Goal: Task Accomplishment & Management: Manage account settings

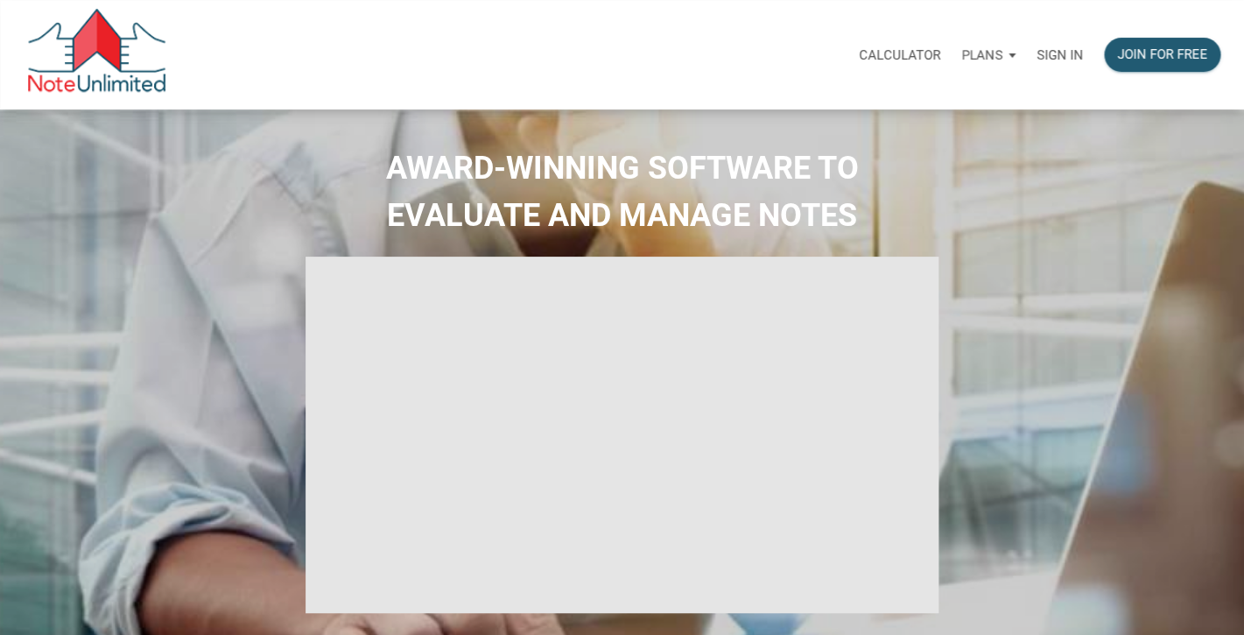
click at [1050, 56] on p "Sign in" at bounding box center [1059, 55] width 46 height 16
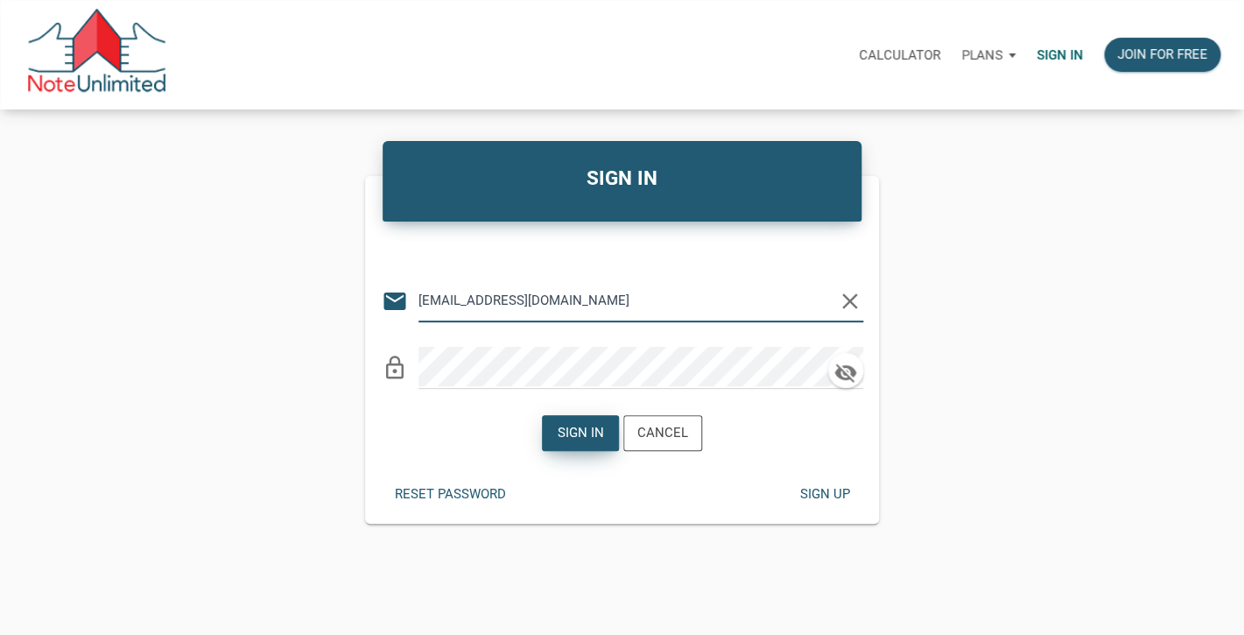
type input "[EMAIL_ADDRESS][DOMAIN_NAME]"
click at [568, 441] on div "Sign in" at bounding box center [581, 433] width 46 height 20
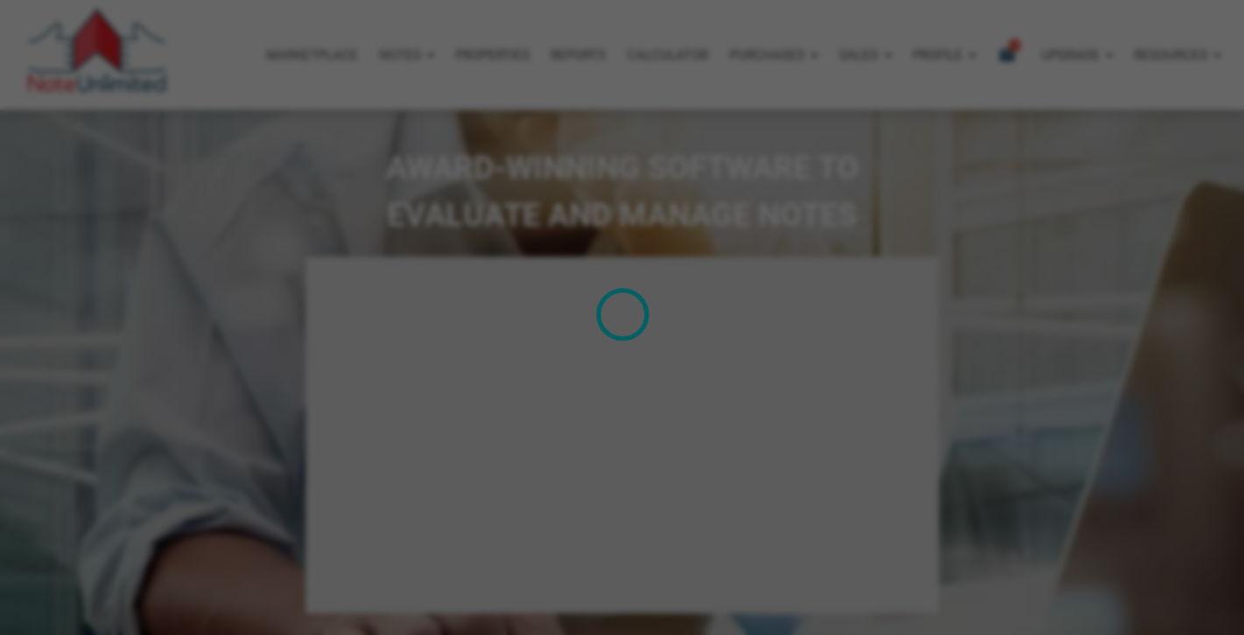
type input "Introduction to new features"
select select
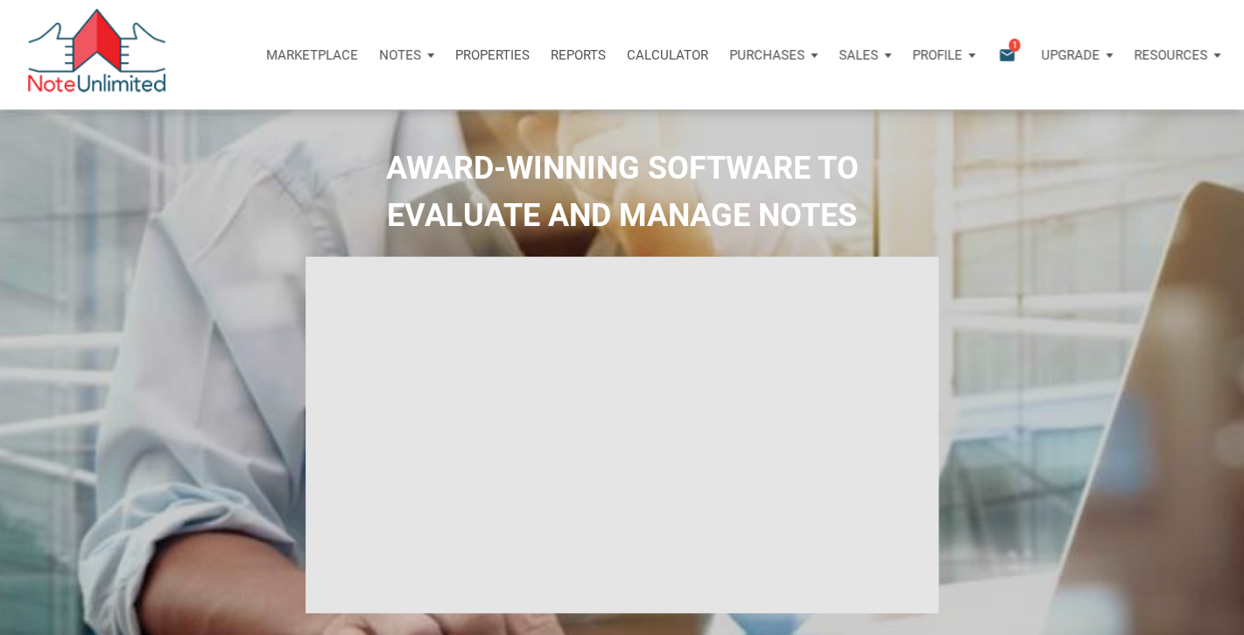
click at [1007, 48] on icon "email" at bounding box center [1006, 55] width 21 height 20
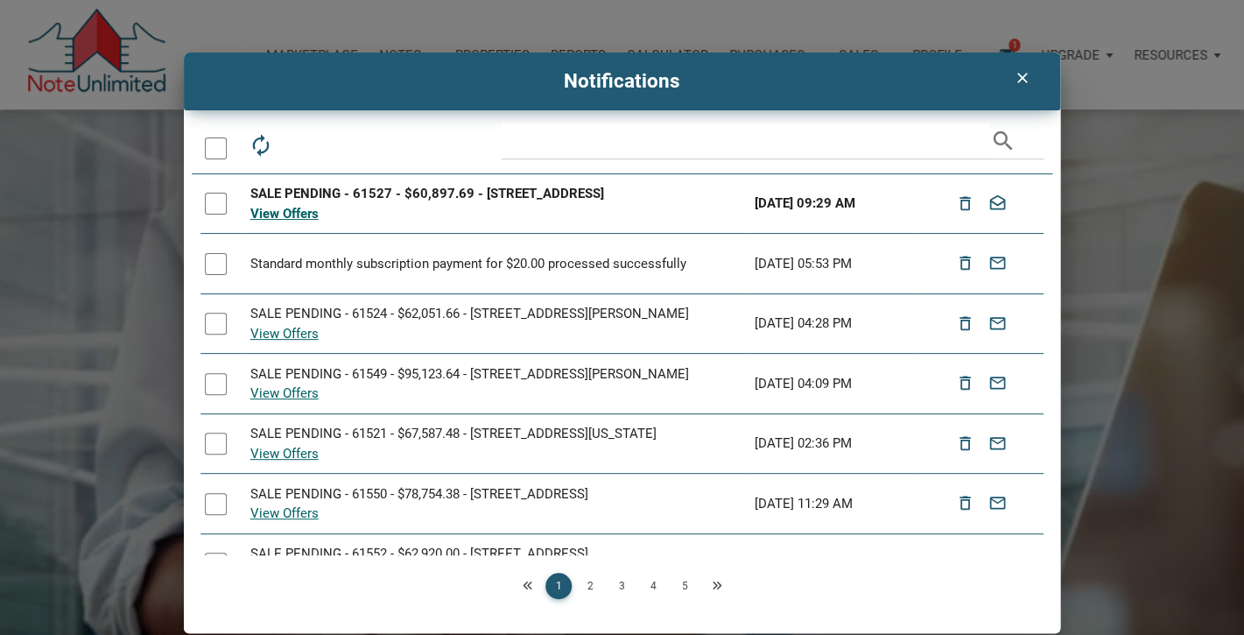
click at [319, 197] on div "SALE PENDING - 61527 - $60,897.69 - [STREET_ADDRESS]" at bounding box center [497, 194] width 495 height 20
click at [286, 214] on link "View Offers" at bounding box center [284, 214] width 68 height 16
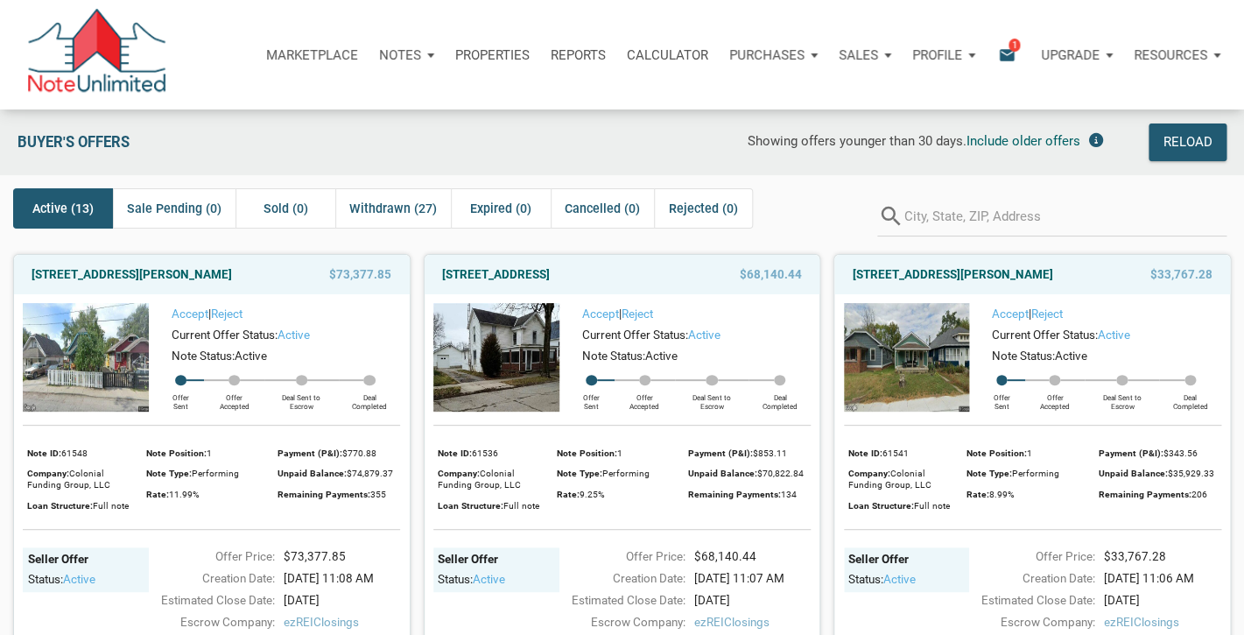
click at [1008, 60] on icon "email" at bounding box center [1006, 55] width 21 height 20
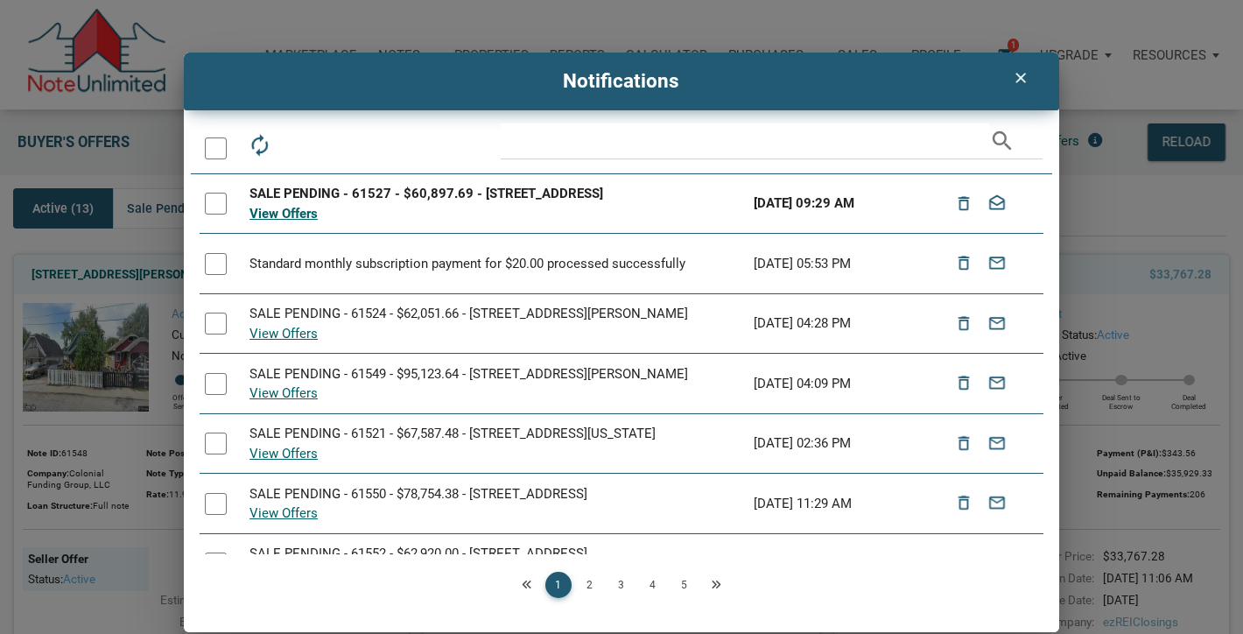
click at [432, 71] on h4 "Notifications" at bounding box center [622, 82] width 850 height 30
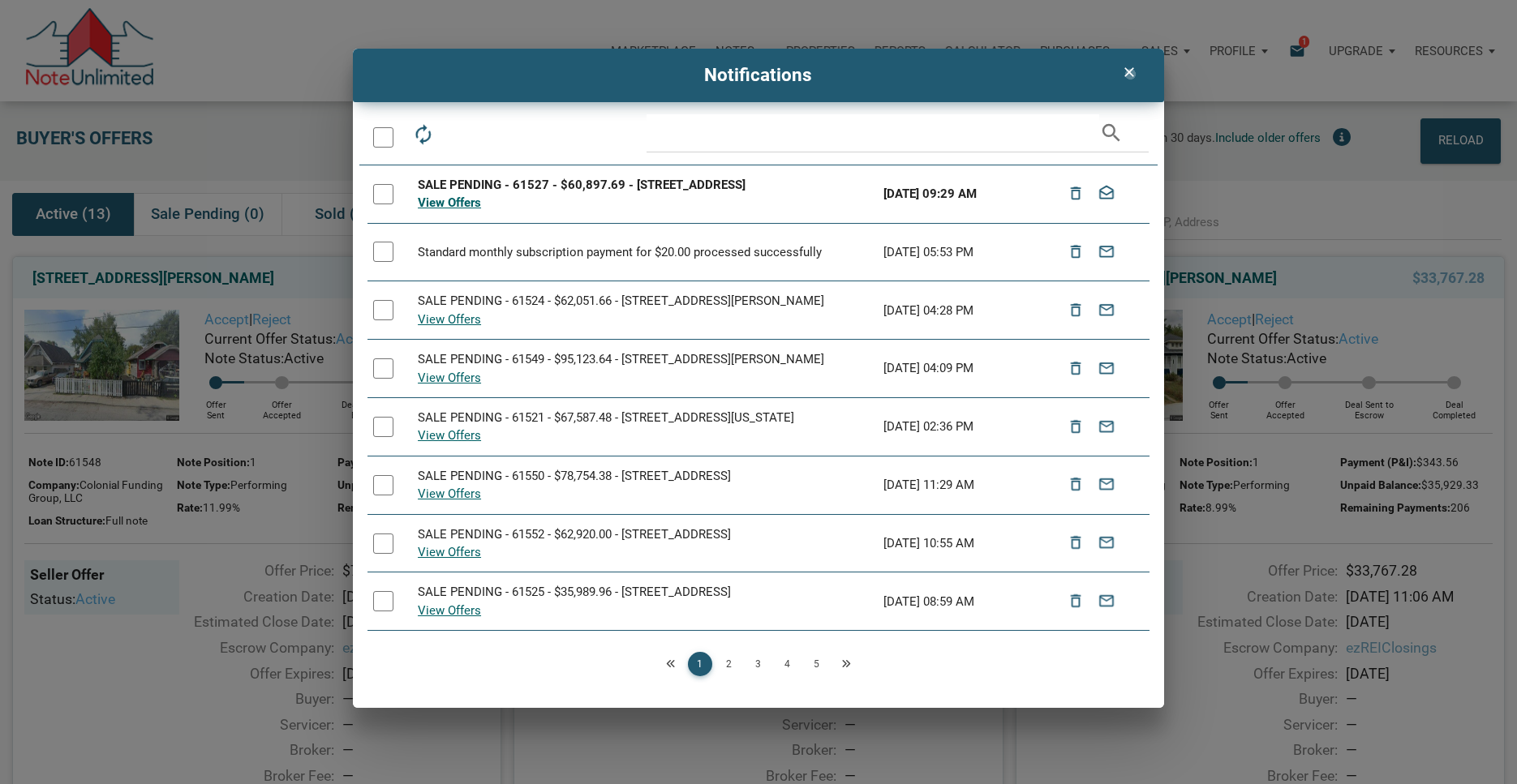
click at [1131, 74] on icon "clear" at bounding box center [1129, 72] width 19 height 17
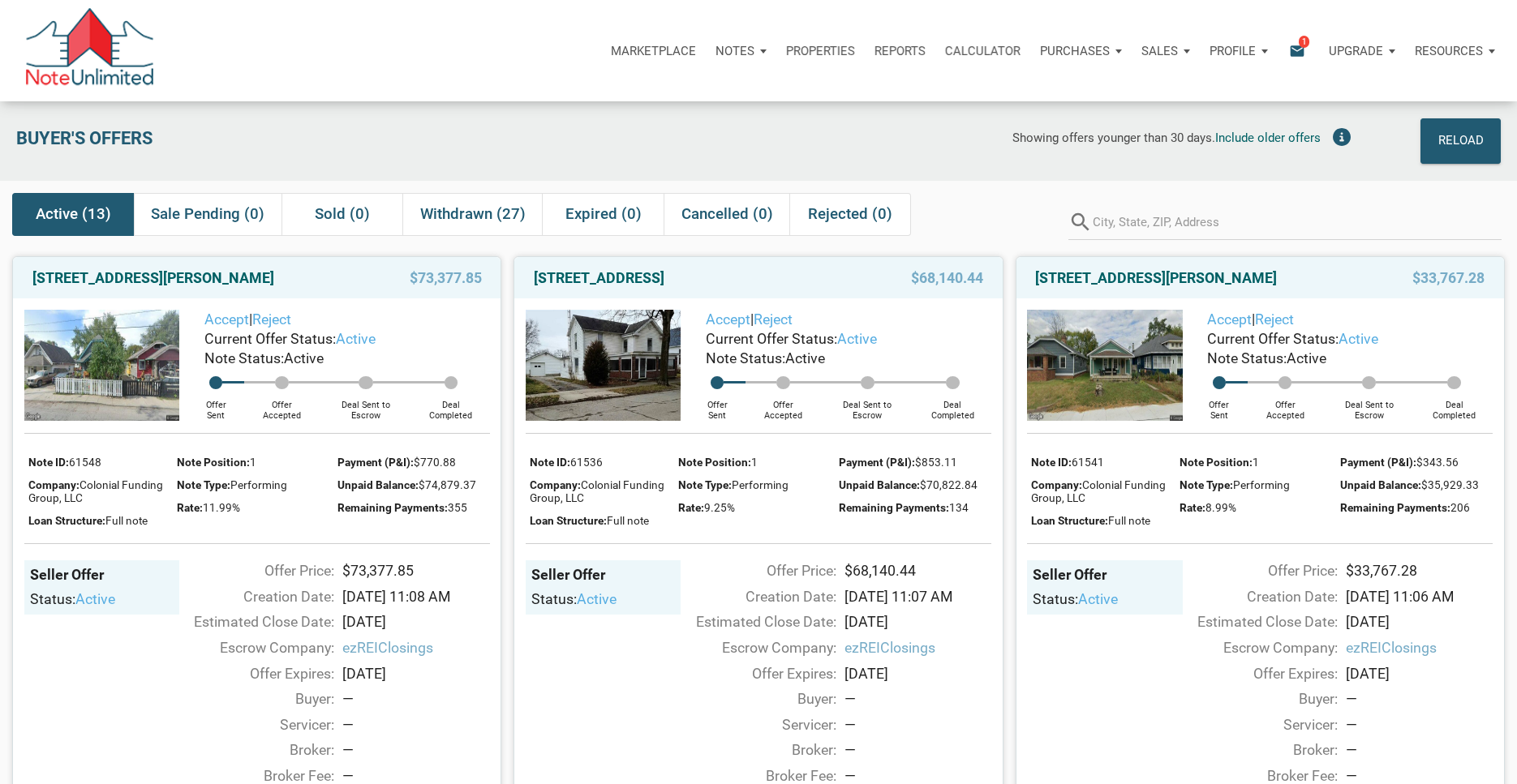
click at [1152, 50] on icon "email" at bounding box center [1296, 51] width 19 height 19
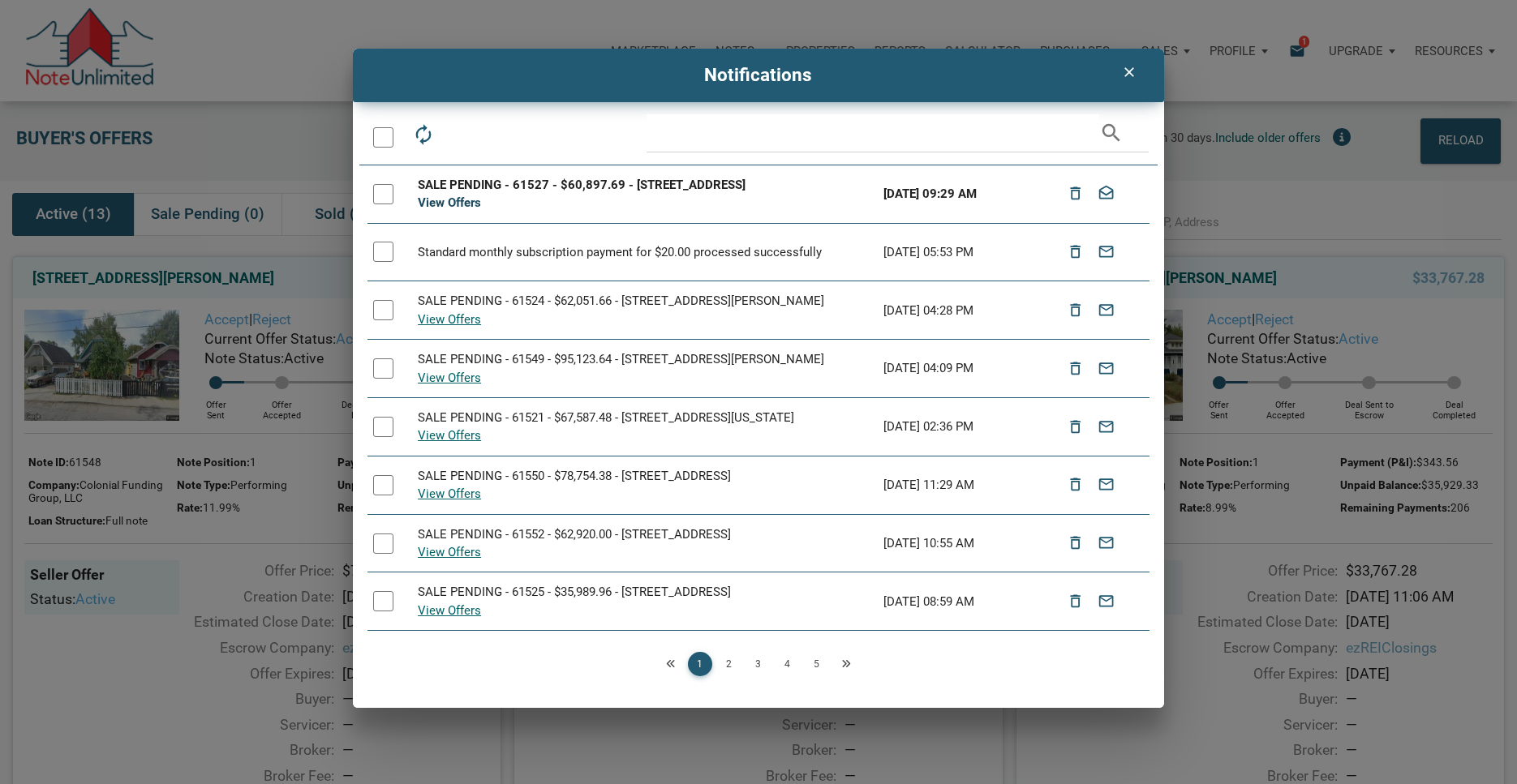
click at [443, 203] on link "View Offers" at bounding box center [449, 203] width 63 height 15
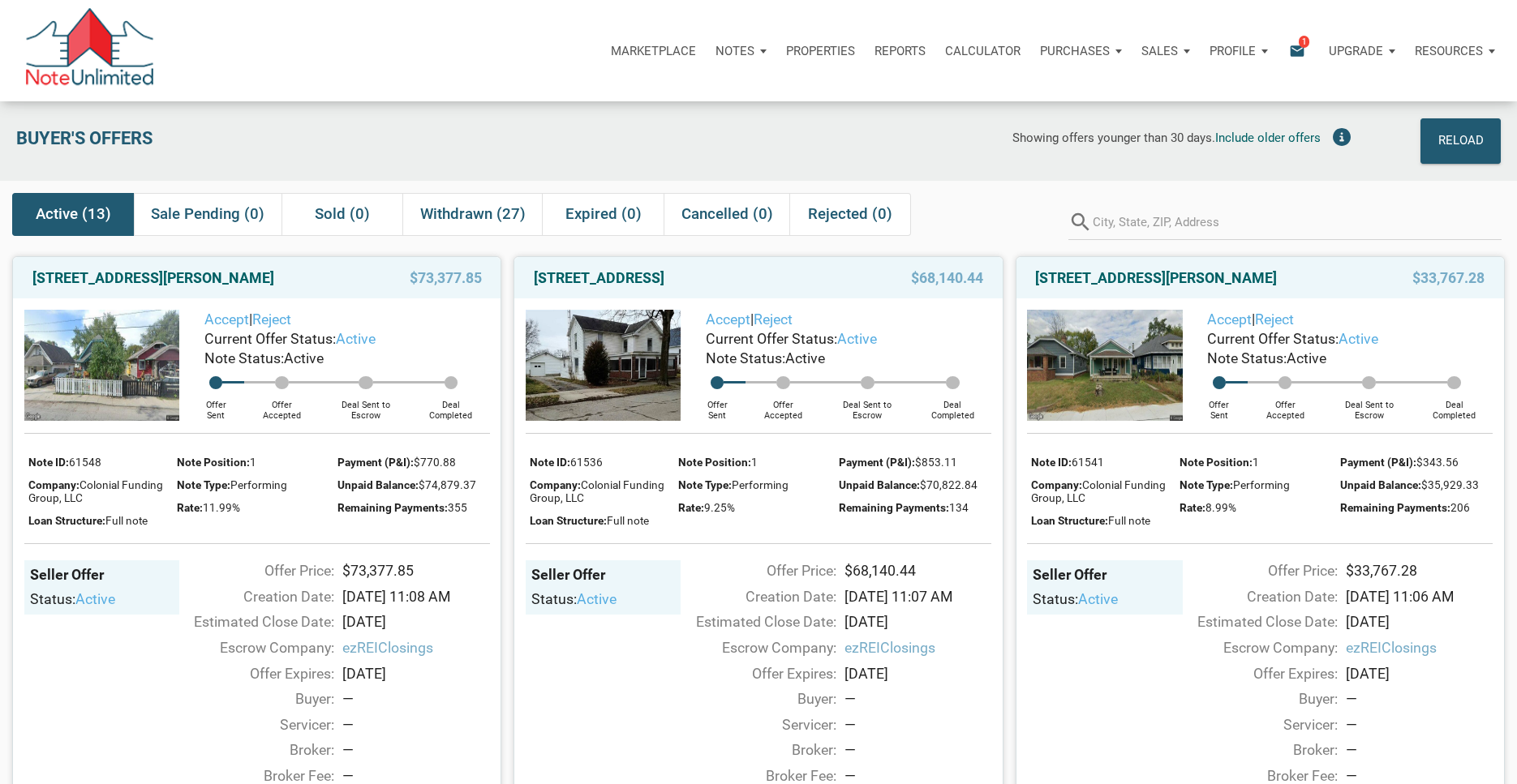
scroll to position [1, 0]
click at [664, 48] on p "Marketplace" at bounding box center [653, 51] width 85 height 15
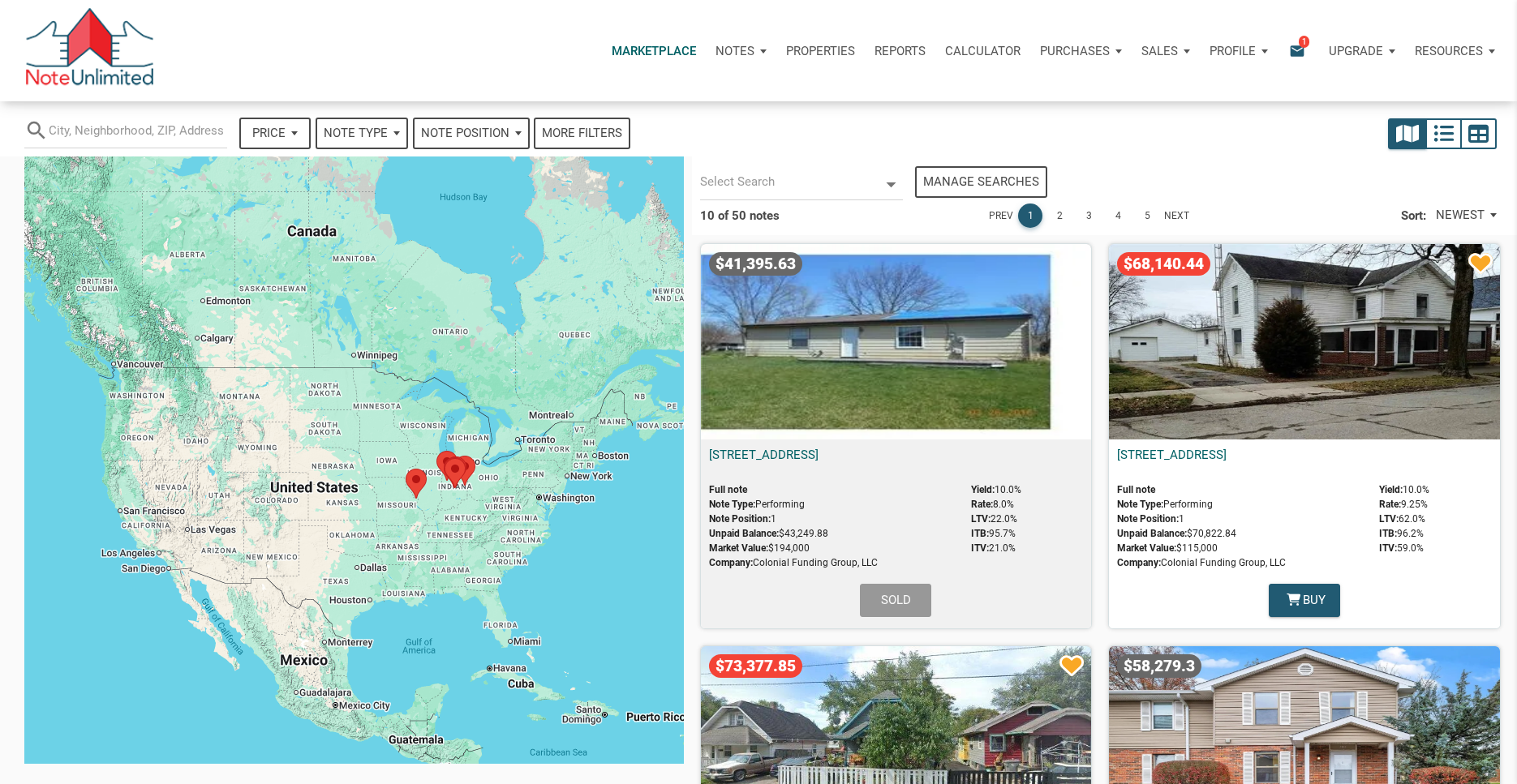
select select
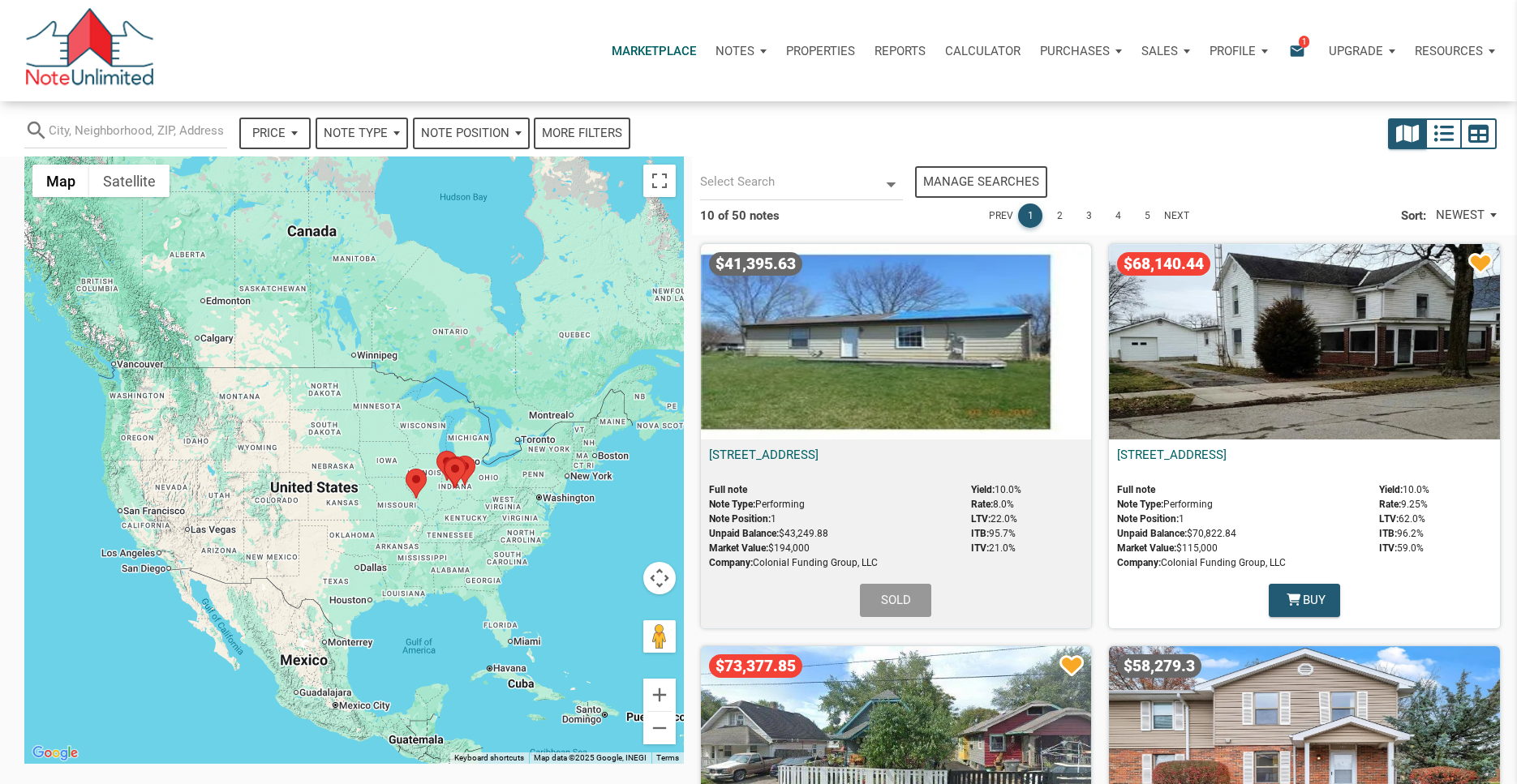
click at [1297, 48] on icon "email" at bounding box center [1296, 51] width 19 height 19
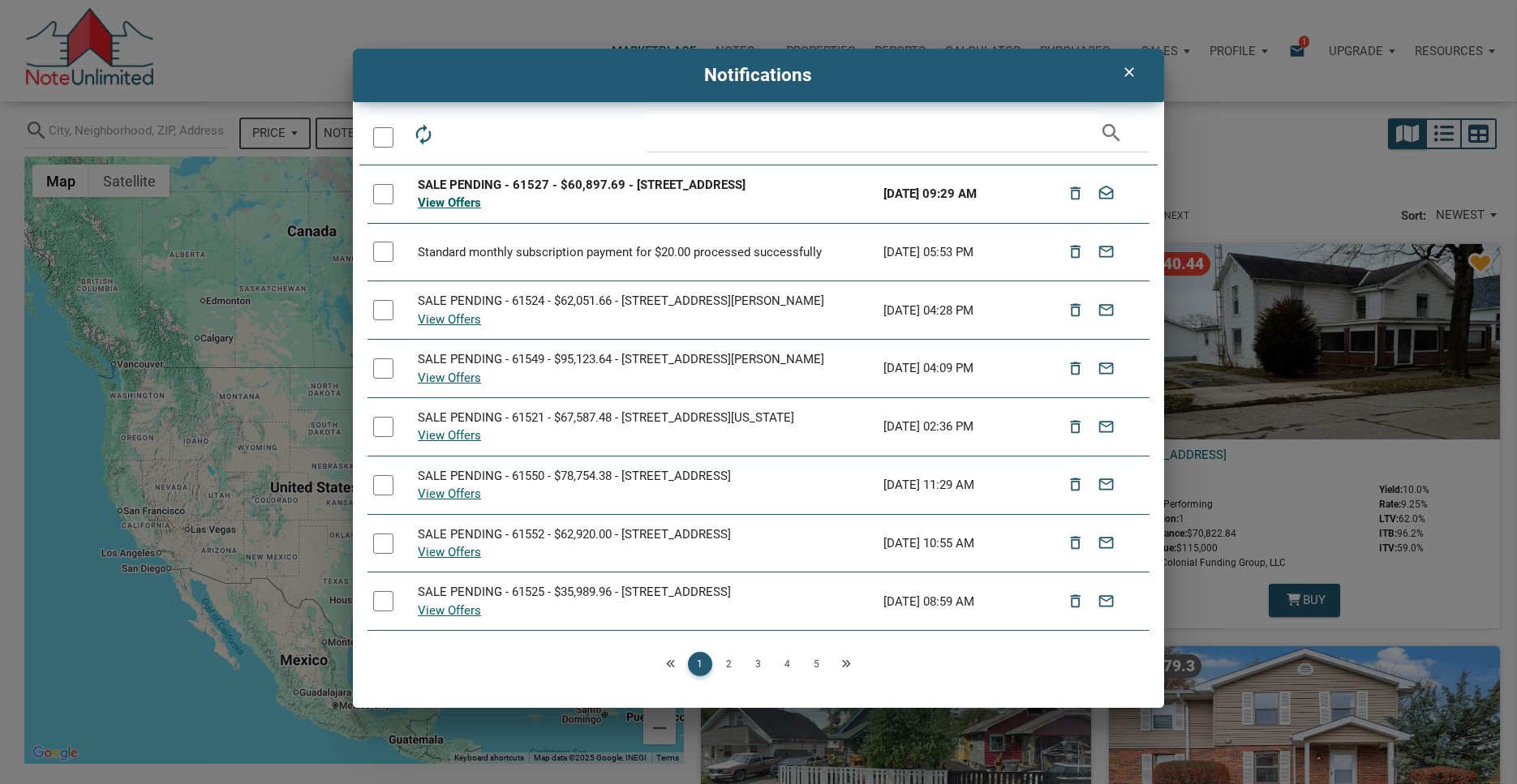
click at [585, 184] on div "SALE PENDING - 61527 - $60,897.69 - [STREET_ADDRESS]" at bounding box center [645, 185] width 454 height 19
click at [387, 195] on div at bounding box center [384, 195] width 20 height 20
click at [493, 138] on icon "drafts" at bounding box center [496, 134] width 23 height 23
click at [1126, 70] on icon "clear" at bounding box center [1129, 72] width 19 height 17
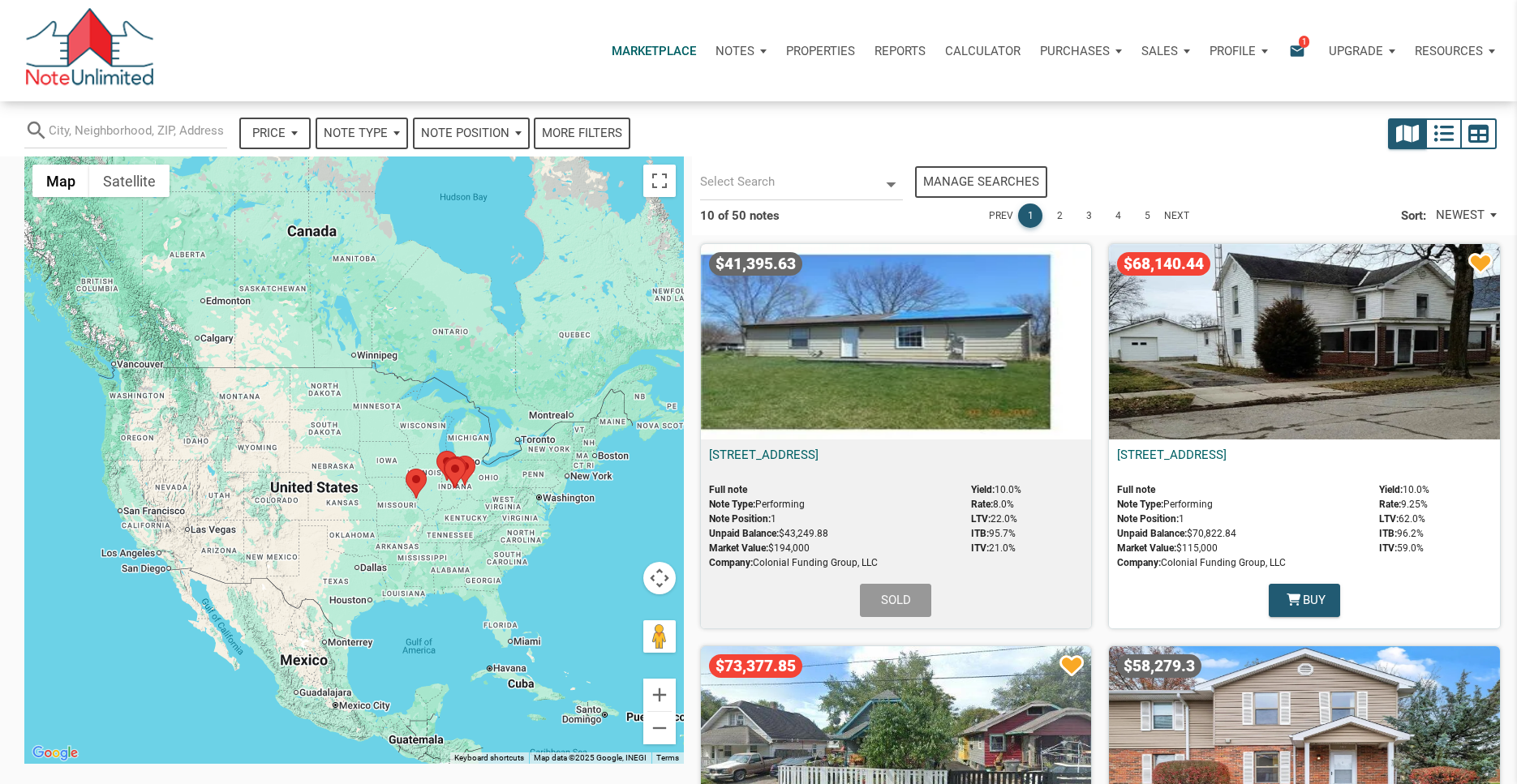
click at [648, 44] on p "Marketplace" at bounding box center [653, 51] width 84 height 15
